Goal: Find specific page/section: Find specific page/section

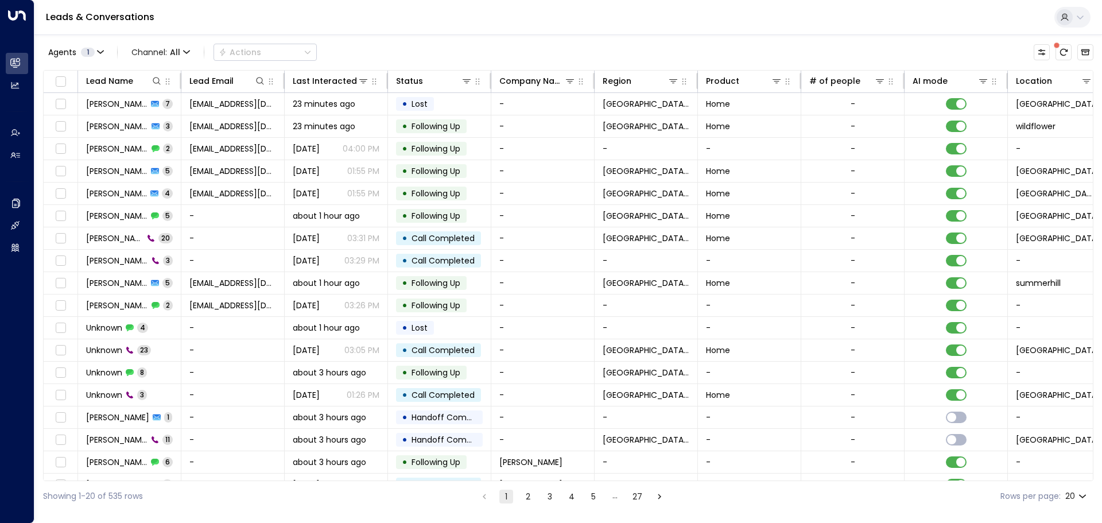
click at [567, 501] on button "4" at bounding box center [572, 496] width 14 height 14
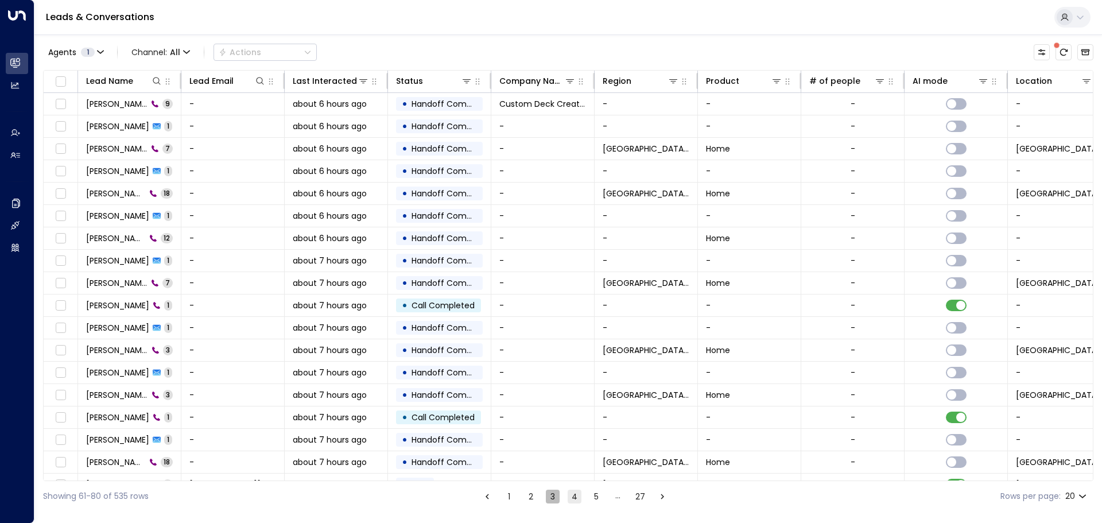
click at [552, 497] on button "3" at bounding box center [553, 496] width 14 height 14
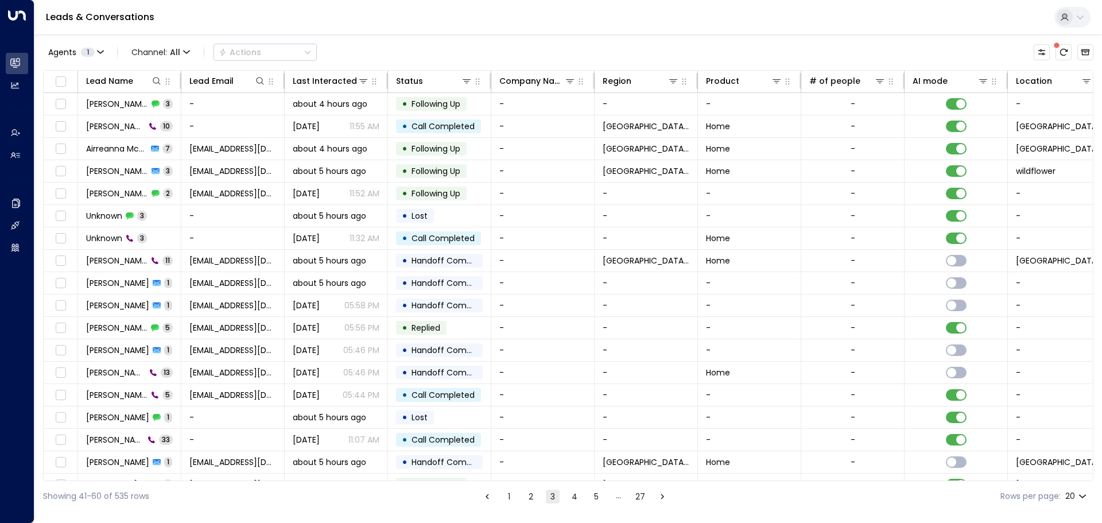
click at [593, 497] on button "5" at bounding box center [596, 496] width 14 height 14
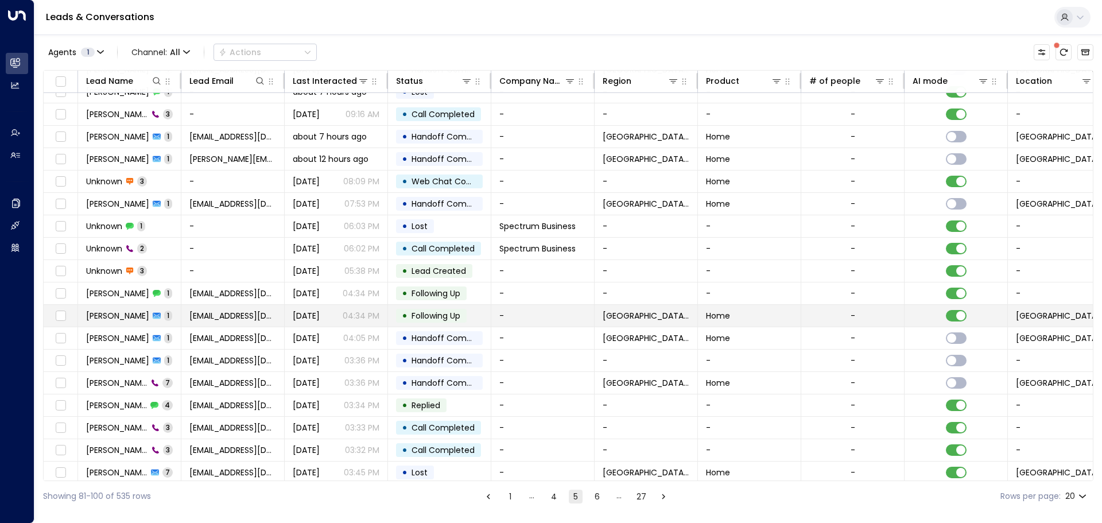
scroll to position [64, 0]
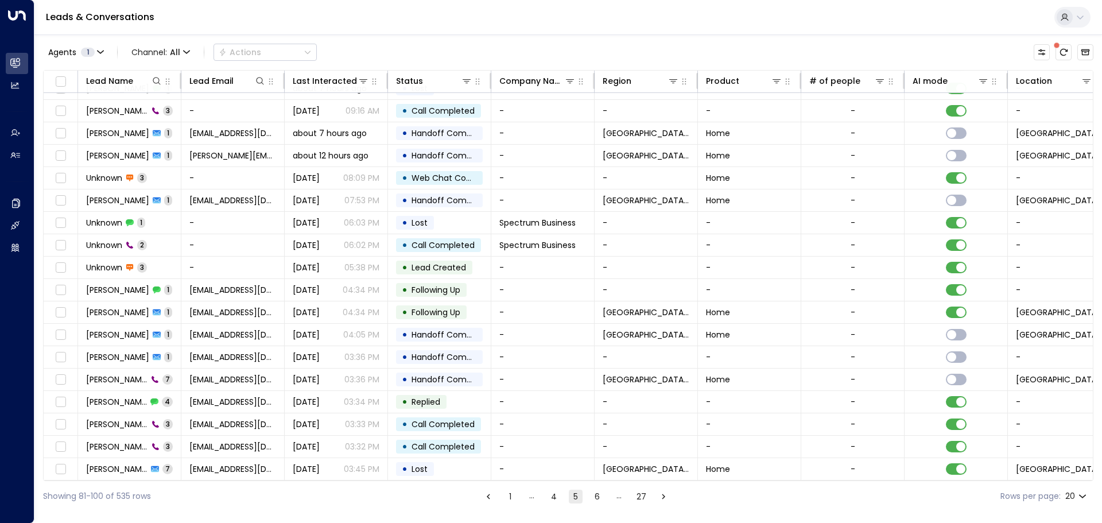
click at [598, 494] on button "6" at bounding box center [597, 496] width 14 height 14
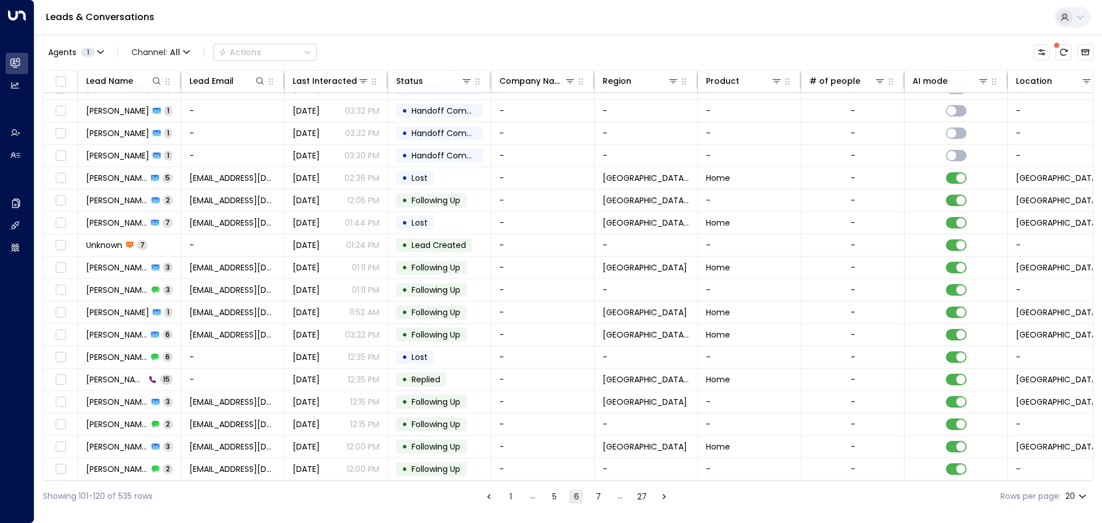
click at [600, 496] on button "7" at bounding box center [598, 496] width 14 height 14
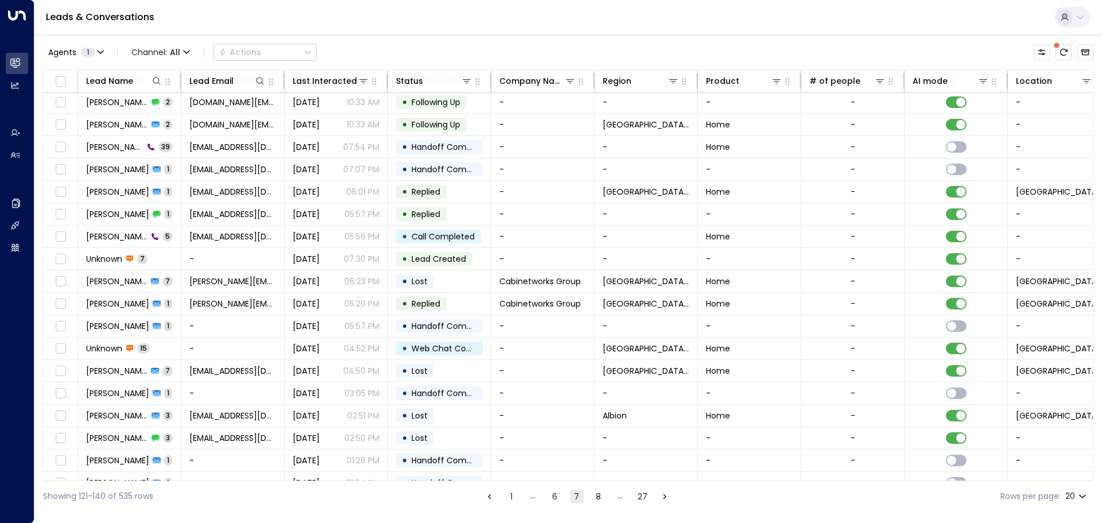
scroll to position [64, 0]
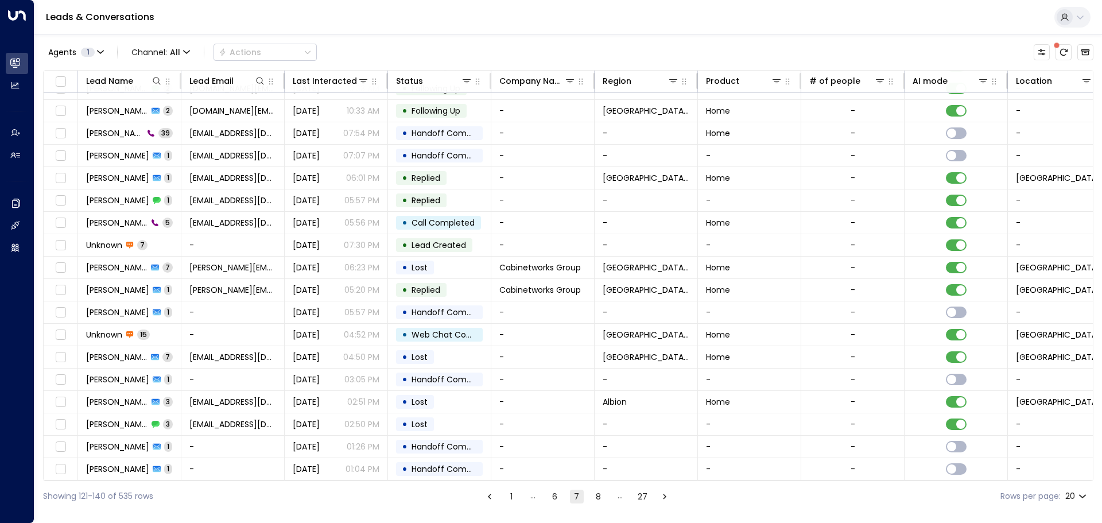
click at [597, 497] on button "8" at bounding box center [598, 496] width 14 height 14
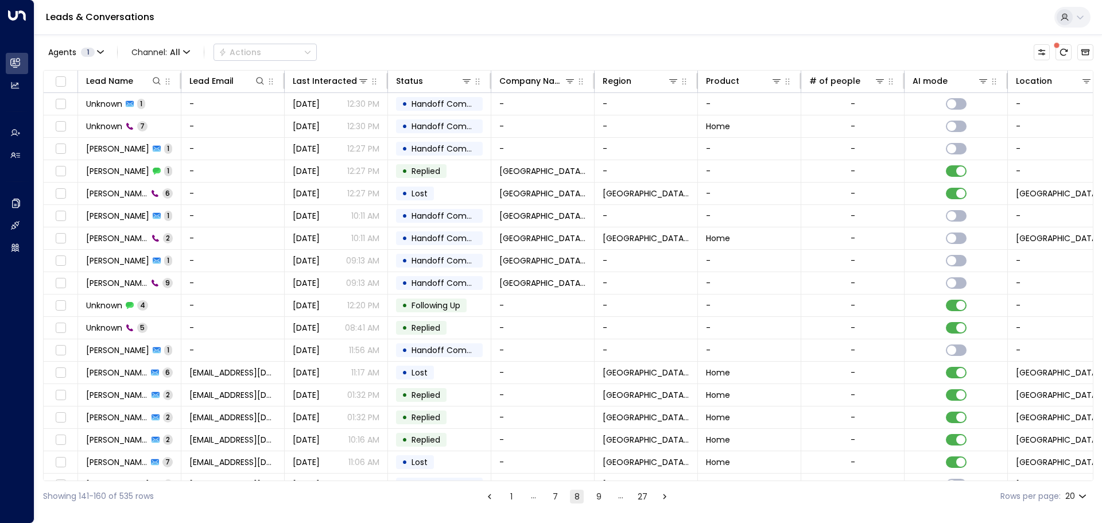
click at [600, 499] on button "9" at bounding box center [598, 496] width 14 height 14
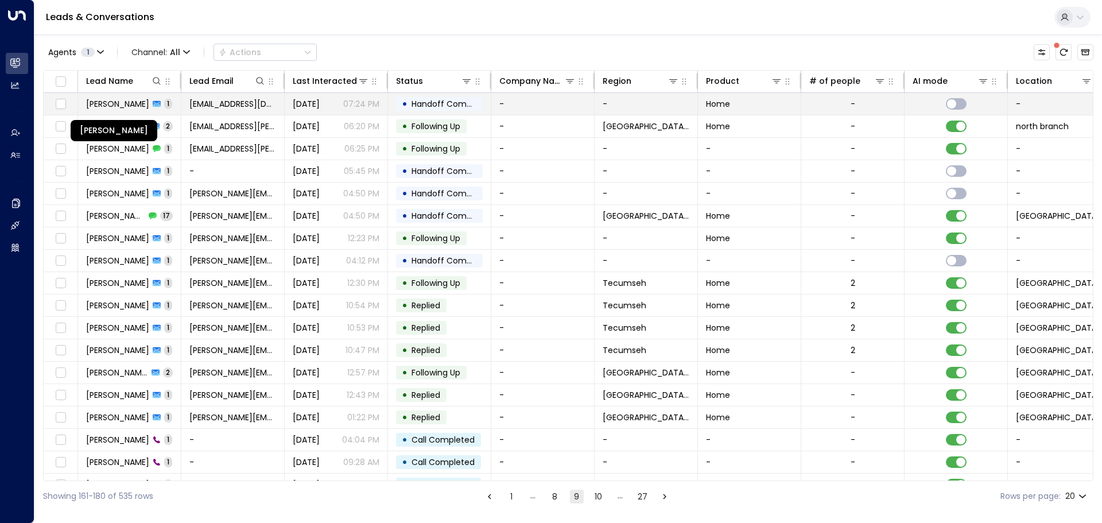
click at [126, 105] on span "[PERSON_NAME]" at bounding box center [117, 103] width 63 height 11
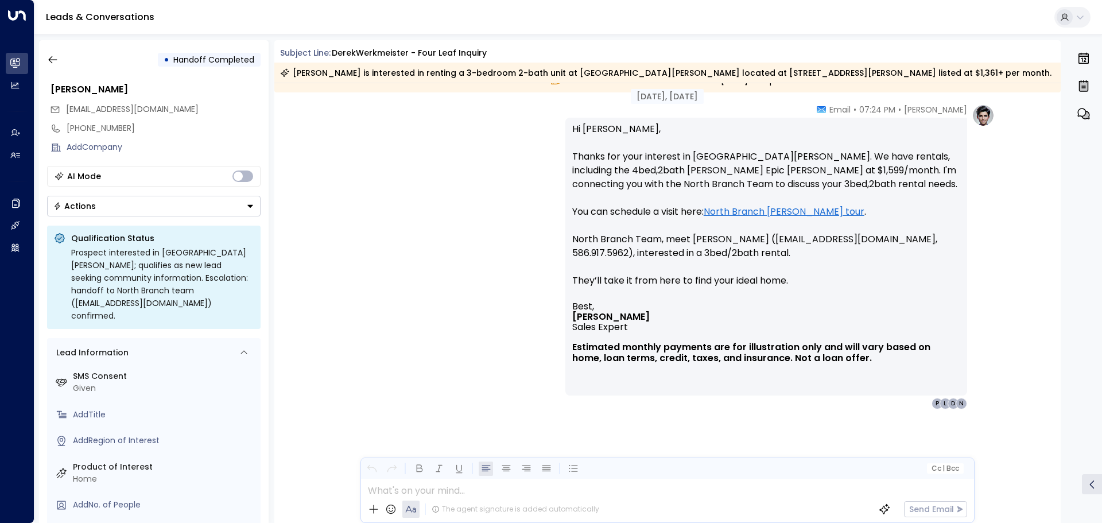
scroll to position [649, 0]
